Goal: Book appointment/travel/reservation

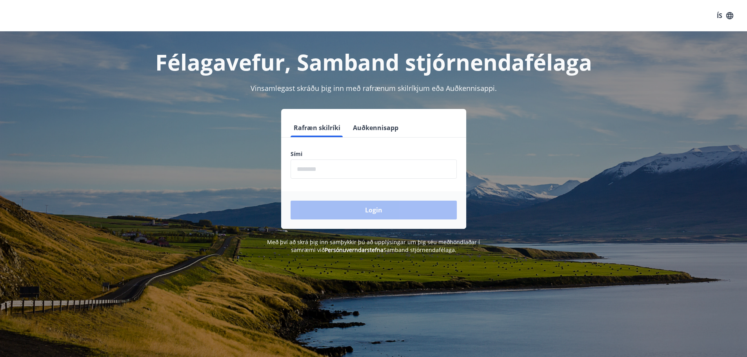
click at [352, 158] on div "Sími ​" at bounding box center [374, 164] width 166 height 29
click at [331, 169] on input "phone" at bounding box center [374, 169] width 166 height 19
type input "********"
click at [357, 213] on button "Login" at bounding box center [374, 210] width 166 height 19
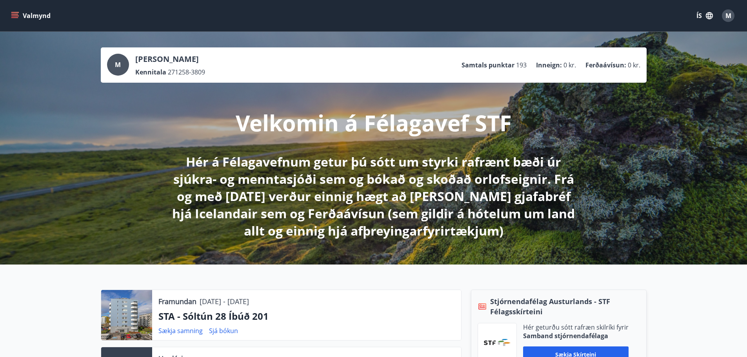
click at [19, 14] on button "Valmynd" at bounding box center [31, 16] width 44 height 14
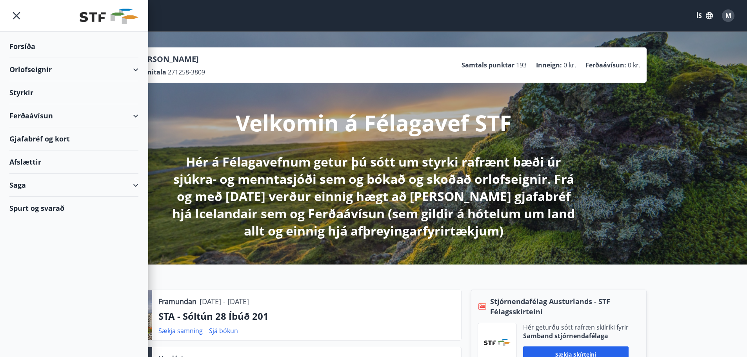
click at [42, 64] on div "Orlofseignir" at bounding box center [73, 69] width 129 height 23
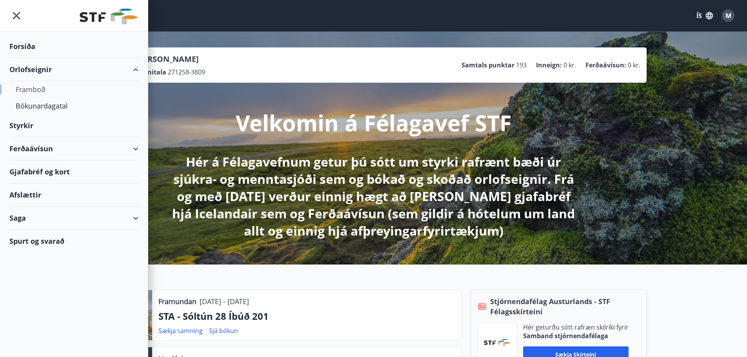
click at [42, 87] on div "Framboð" at bounding box center [74, 89] width 116 height 16
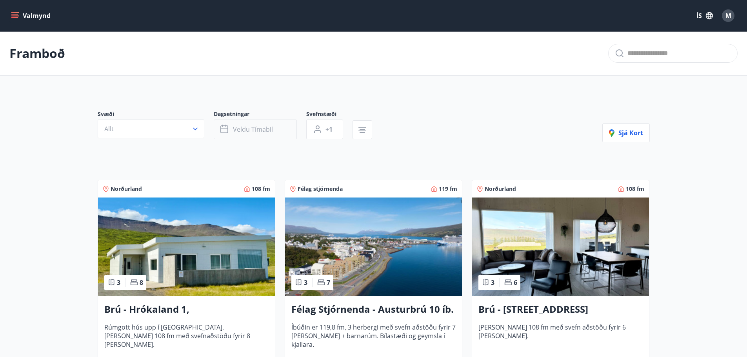
click at [255, 126] on span "Veldu tímabil" at bounding box center [253, 129] width 40 height 9
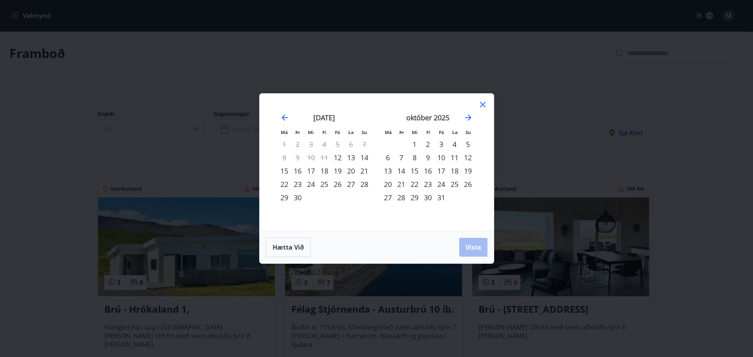
click at [340, 183] on div "26" at bounding box center [337, 184] width 13 height 13
click at [286, 196] on div "29" at bounding box center [284, 197] width 13 height 13
click at [474, 248] on span "Vista" at bounding box center [473, 247] width 16 height 9
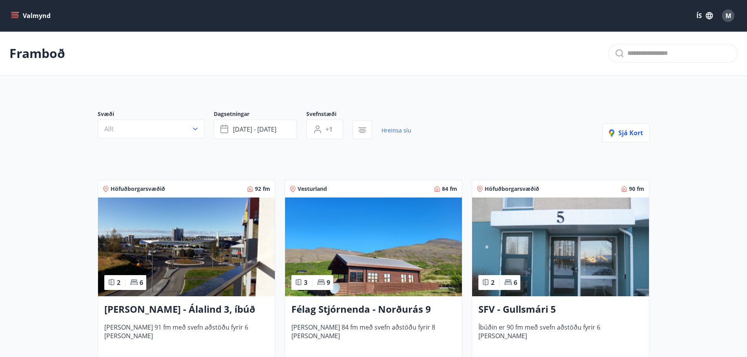
click at [61, 53] on p "Framboð" at bounding box center [37, 53] width 56 height 17
click at [20, 15] on button "Valmynd" at bounding box center [31, 16] width 44 height 14
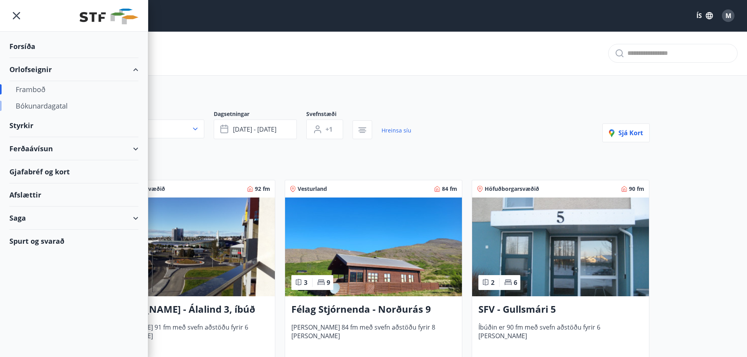
click at [41, 103] on div "Bókunardagatal" at bounding box center [74, 106] width 116 height 16
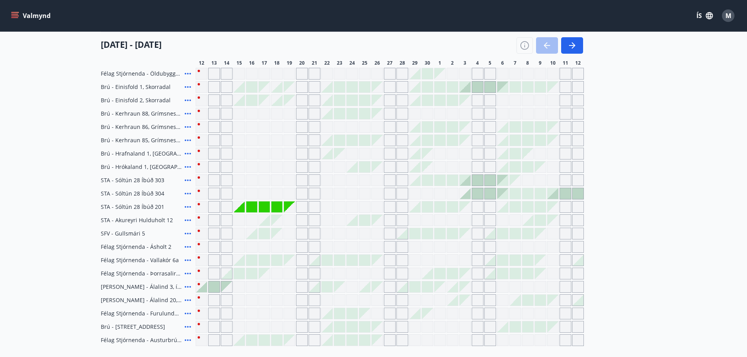
scroll to position [235, 0]
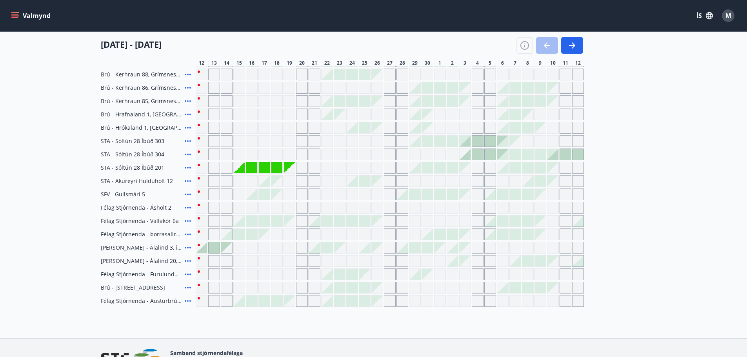
click at [404, 250] on div at bounding box center [402, 247] width 11 height 11
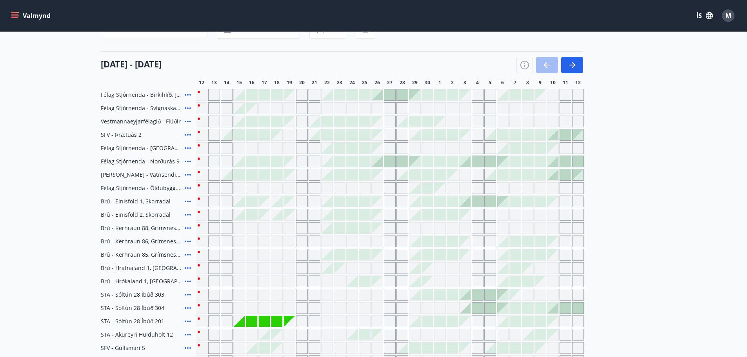
scroll to position [78, 0]
